Goal: Information Seeking & Learning: Learn about a topic

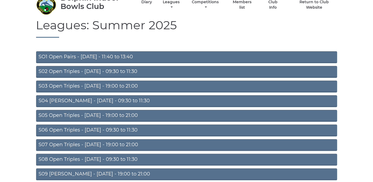
scroll to position [47, 0]
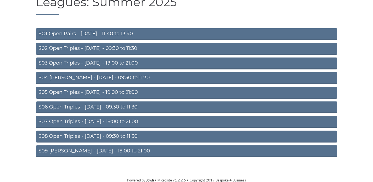
click at [110, 148] on link "S09 [PERSON_NAME] - [DATE] - 19:00 to 21:00" at bounding box center [186, 151] width 301 height 12
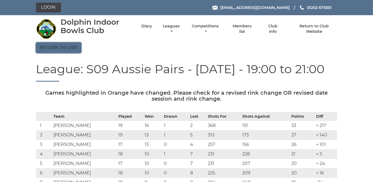
click at [69, 44] on link "Return to list" at bounding box center [58, 48] width 45 height 10
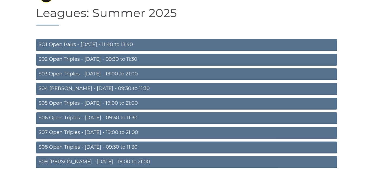
scroll to position [47, 0]
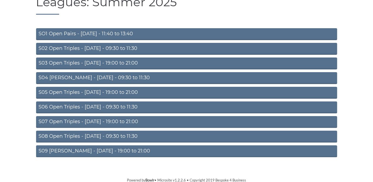
click at [114, 89] on link "S05 Open Triples - [DATE] - 19:00 to 21:00" at bounding box center [186, 93] width 301 height 12
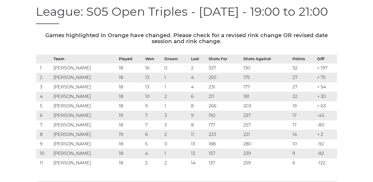
scroll to position [4, 0]
